Goal: Transaction & Acquisition: Purchase product/service

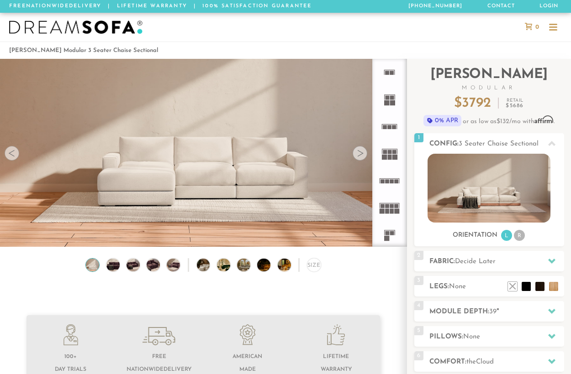
click at [364, 156] on div at bounding box center [359, 153] width 15 height 15
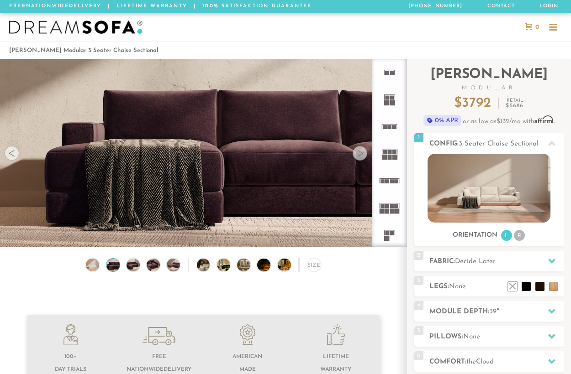
click at [364, 156] on div at bounding box center [359, 153] width 15 height 15
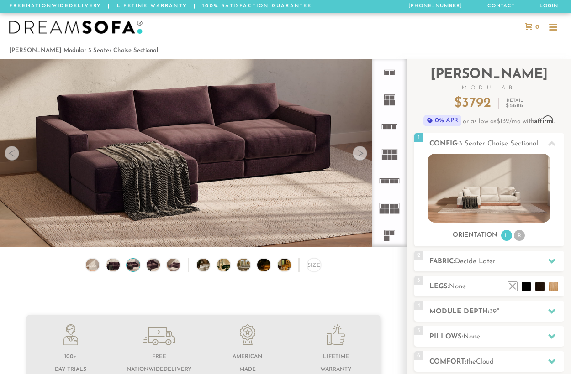
click at [364, 156] on div at bounding box center [359, 153] width 15 height 15
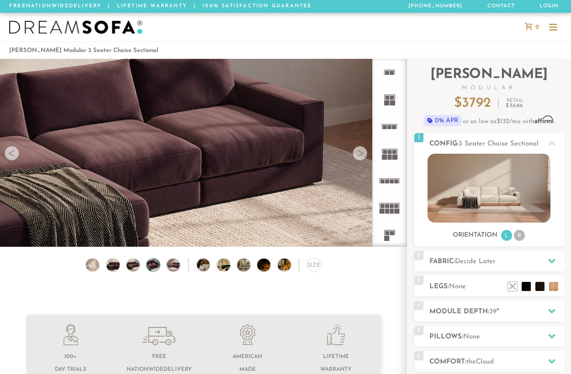
click at [364, 156] on div at bounding box center [359, 153] width 15 height 15
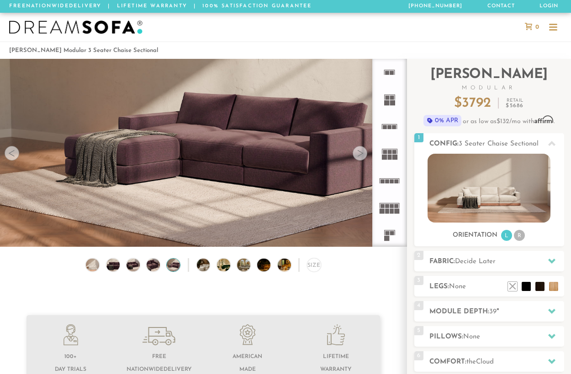
click at [364, 156] on div at bounding box center [359, 153] width 15 height 15
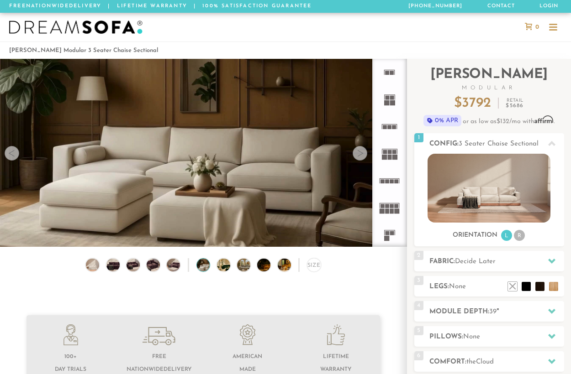
click at [365, 156] on div at bounding box center [359, 153] width 15 height 15
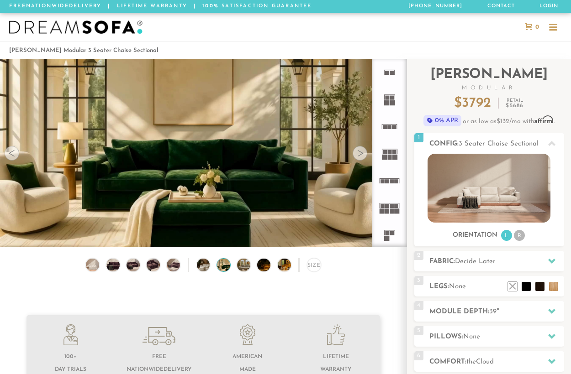
click at [363, 155] on div at bounding box center [359, 153] width 15 height 15
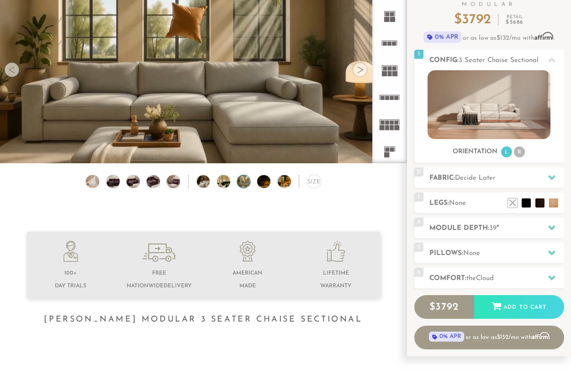
scroll to position [60, 0]
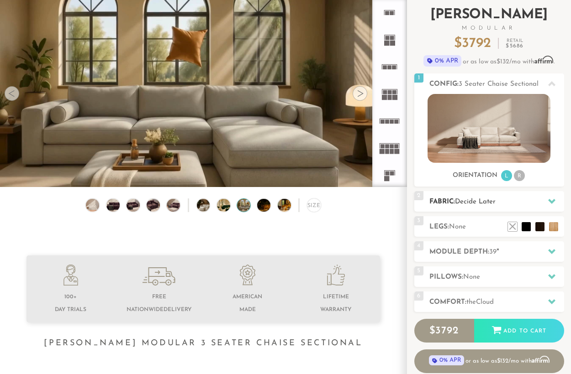
click at [553, 203] on icon at bounding box center [551, 201] width 7 height 5
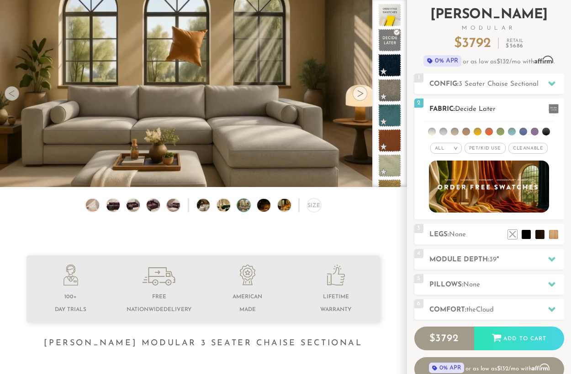
click at [490, 147] on span "Pet/Kid Use x" at bounding box center [484, 148] width 41 height 11
click at [549, 85] on icon at bounding box center [551, 83] width 7 height 5
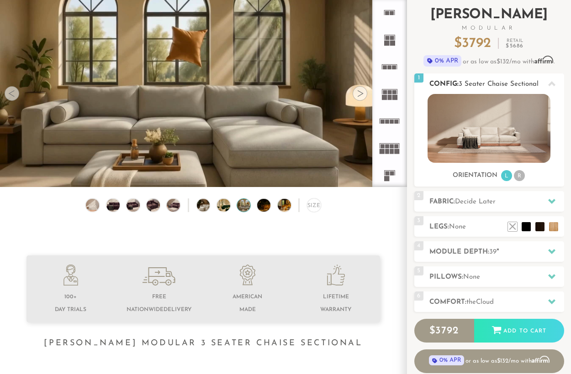
click at [520, 176] on li "R" at bounding box center [519, 175] width 11 height 11
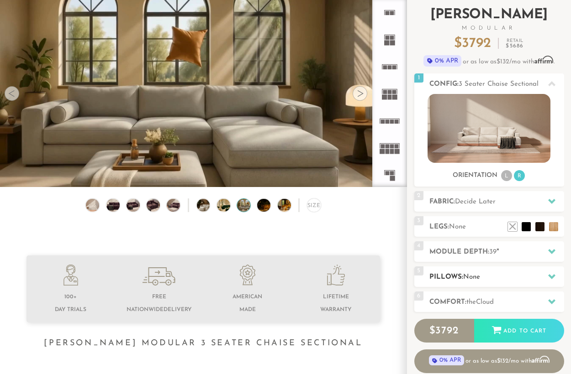
click at [550, 279] on icon at bounding box center [551, 276] width 7 height 5
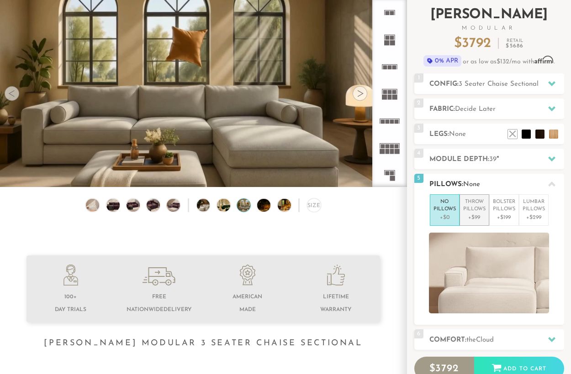
click at [476, 214] on p "Throw Pillows" at bounding box center [474, 206] width 22 height 15
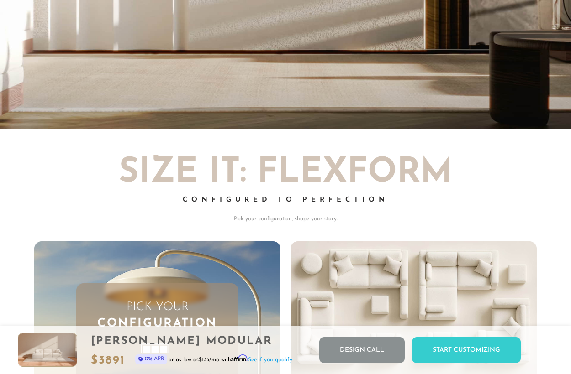
scroll to position [0, 0]
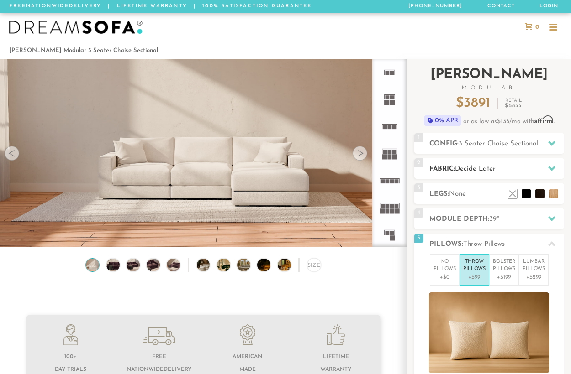
click at [549, 167] on icon at bounding box center [551, 168] width 7 height 7
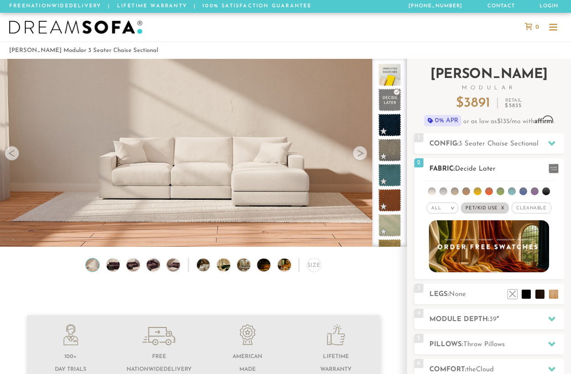
click at [449, 210] on em ">" at bounding box center [452, 208] width 7 height 5
click at [520, 194] on li at bounding box center [523, 192] width 8 height 8
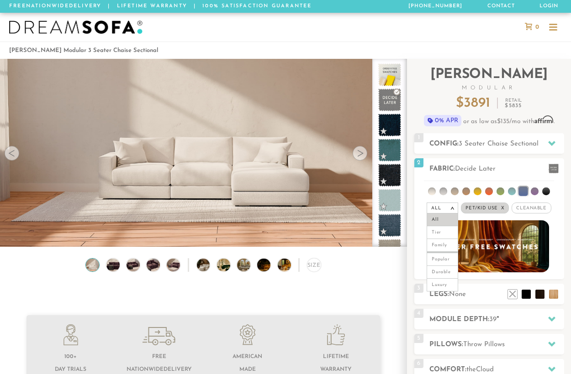
click at [568, 12] on div "Free Nationwide Delivery | Lifetime Warranty | 100% Satisfaction Guarantee [PHO…" at bounding box center [285, 6] width 571 height 13
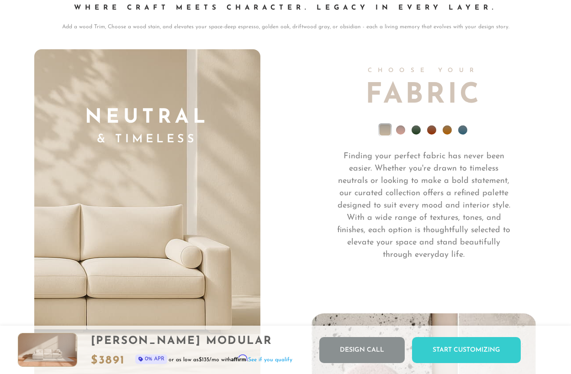
scroll to position [6099, 0]
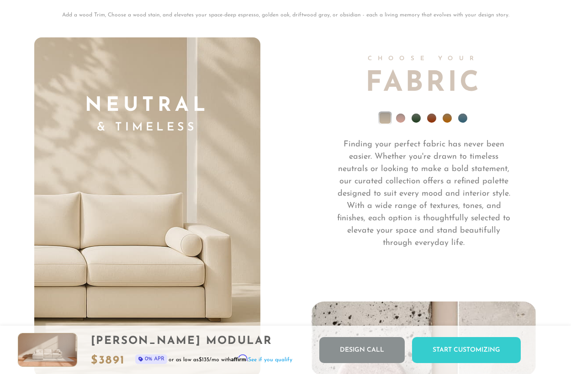
click at [436, 98] on span "Fabric" at bounding box center [423, 84] width 117 height 28
click at [461, 123] on li at bounding box center [462, 118] width 9 height 9
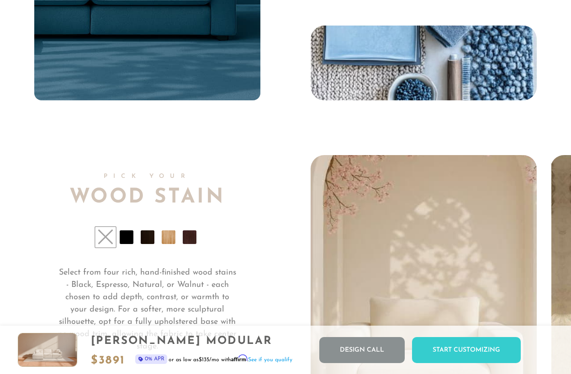
scroll to position [6052, 0]
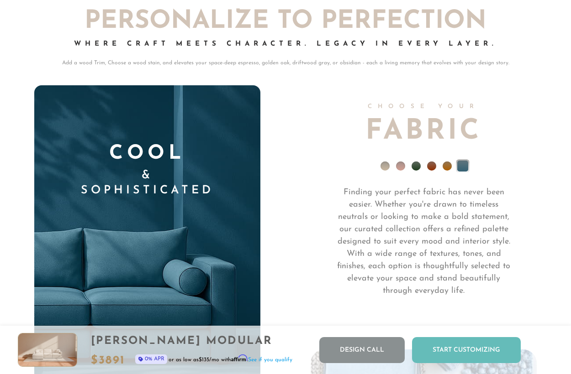
click at [459, 352] on div "Start Customizing" at bounding box center [466, 350] width 109 height 26
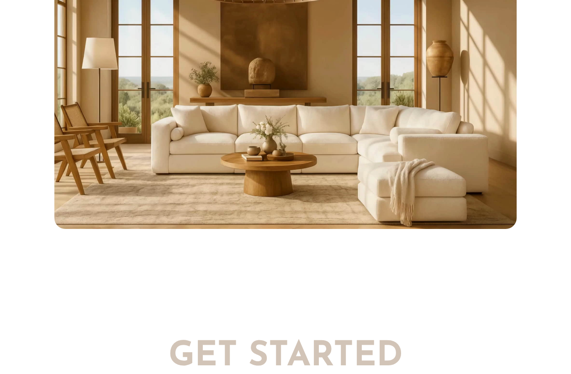
scroll to position [0, 0]
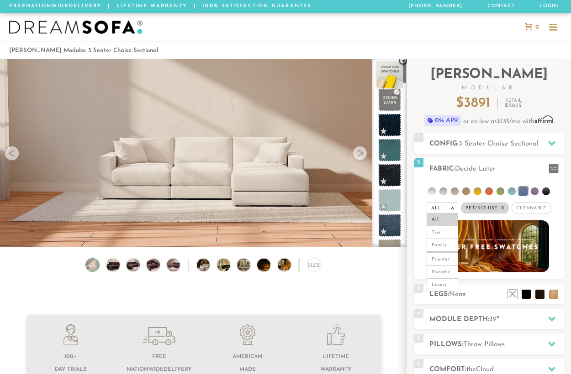
click at [386, 75] on span at bounding box center [389, 75] width 29 height 29
click at [487, 323] on h2 "Module Depth: 39 "" at bounding box center [496, 320] width 135 height 11
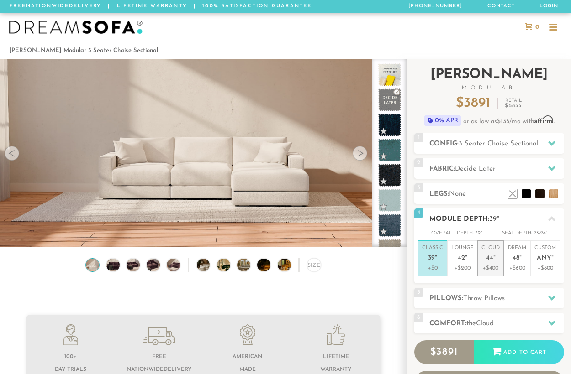
click at [491, 256] on p "Cloud 44 "" at bounding box center [490, 255] width 18 height 20
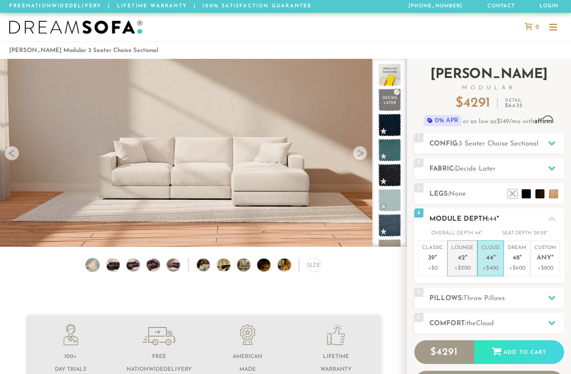
click at [466, 262] on p "Lounge 42 "" at bounding box center [462, 255] width 22 height 20
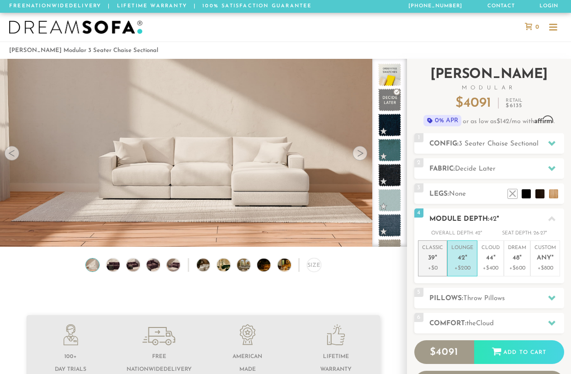
click at [435, 263] on em """ at bounding box center [436, 259] width 2 height 8
click at [466, 264] on p "Lounge 42 "" at bounding box center [462, 255] width 22 height 20
